Goal: Task Accomplishment & Management: Manage account settings

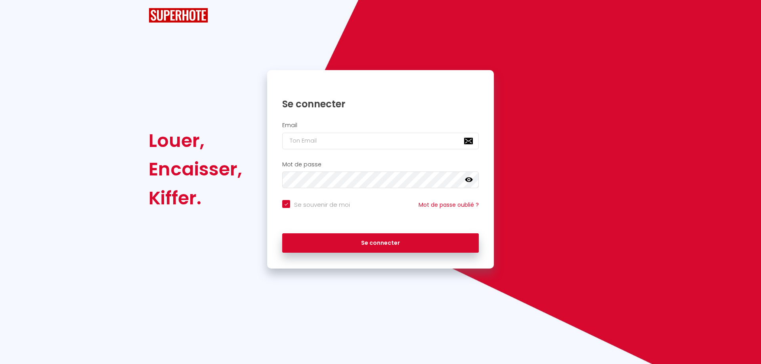
checkbox input "true"
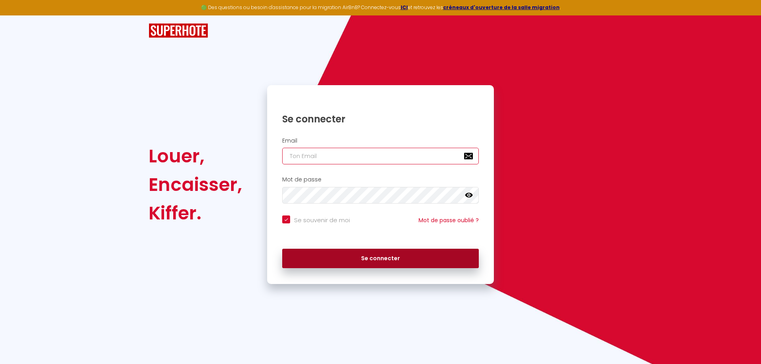
type input "[EMAIL_ADDRESS][DOMAIN_NAME]"
click at [353, 263] on button "Se connecter" at bounding box center [380, 259] width 197 height 20
checkbox input "true"
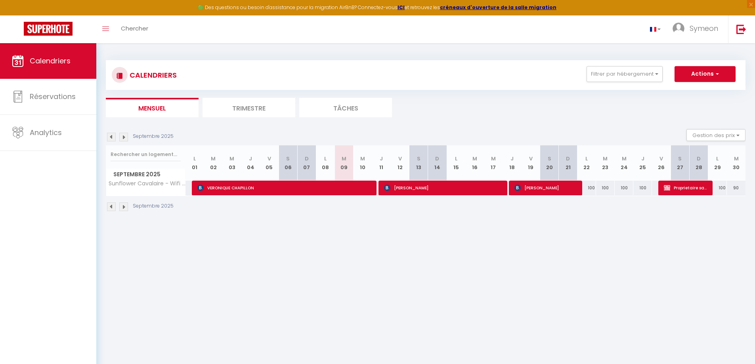
click at [125, 136] on img at bounding box center [123, 137] width 9 height 9
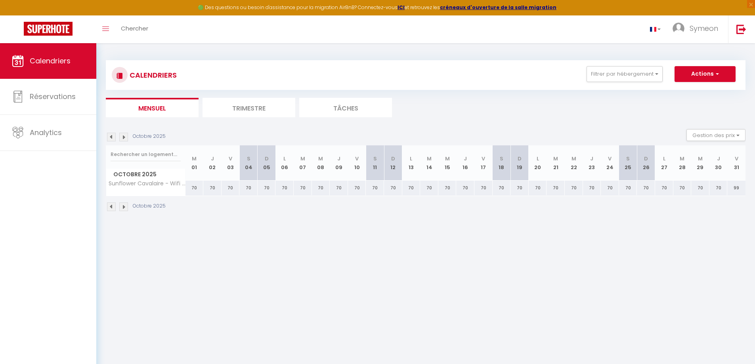
click at [237, 109] on li "Trimestre" at bounding box center [248, 107] width 93 height 19
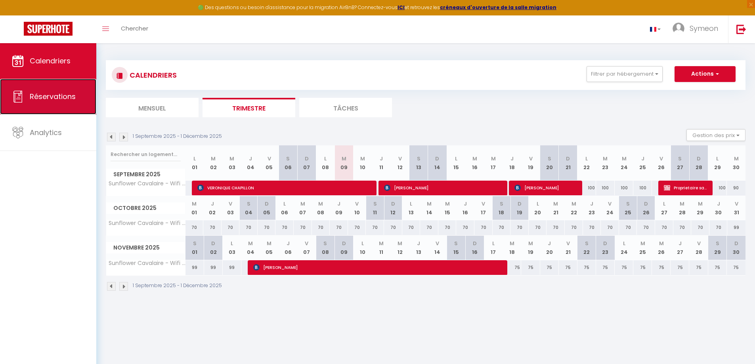
click at [57, 108] on link "Réservations" at bounding box center [48, 97] width 96 height 36
select select "not_cancelled"
